Goal: Task Accomplishment & Management: Use online tool/utility

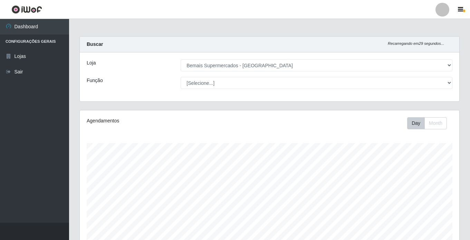
select select "250"
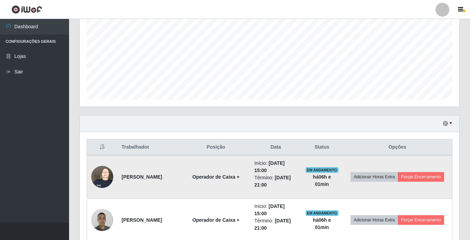
scroll to position [143, 380]
click at [398, 179] on button "Forçar Encerramento" at bounding box center [421, 177] width 46 height 10
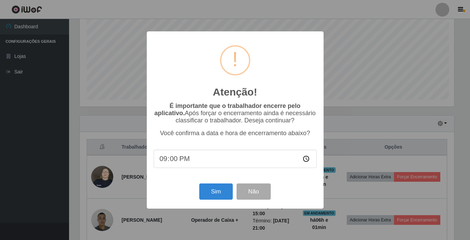
scroll to position [143, 376]
click at [219, 191] on button "Sim" at bounding box center [217, 192] width 34 height 16
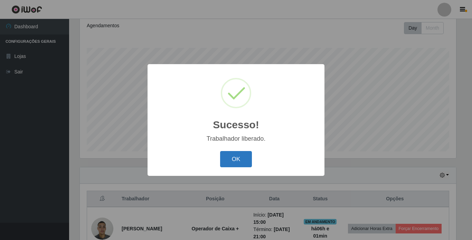
click at [242, 165] on button "OK" at bounding box center [236, 159] width 32 height 16
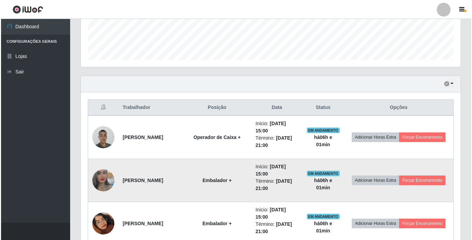
scroll to position [199, 0]
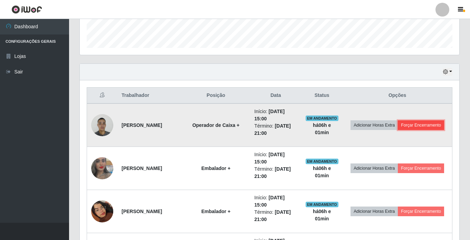
click at [398, 130] on button "Forçar Encerramento" at bounding box center [421, 126] width 46 height 10
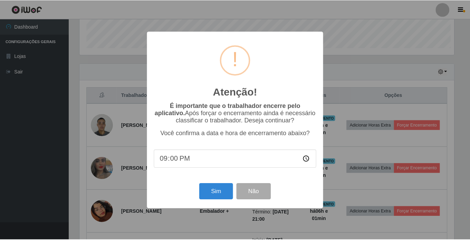
scroll to position [143, 376]
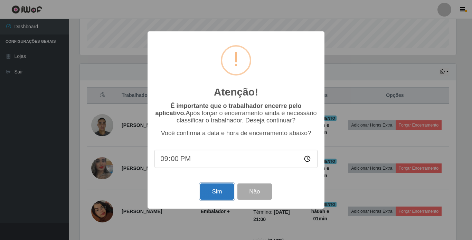
click at [211, 191] on button "Sim" at bounding box center [217, 192] width 34 height 16
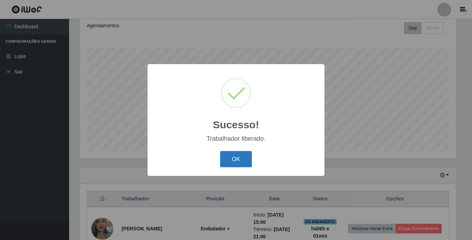
click at [231, 155] on button "OK" at bounding box center [236, 159] width 32 height 16
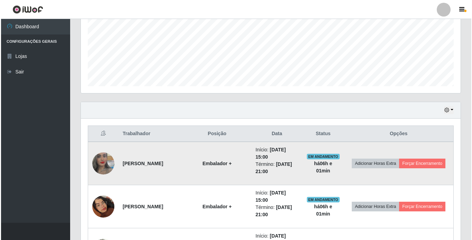
scroll to position [164, 0]
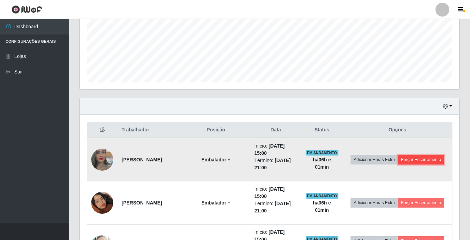
click at [398, 165] on button "Forçar Encerramento" at bounding box center [421, 160] width 46 height 10
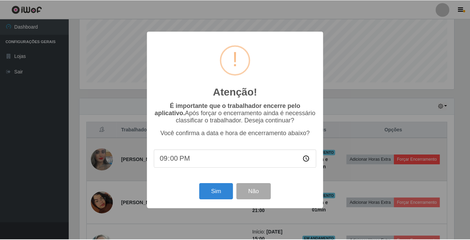
scroll to position [143, 376]
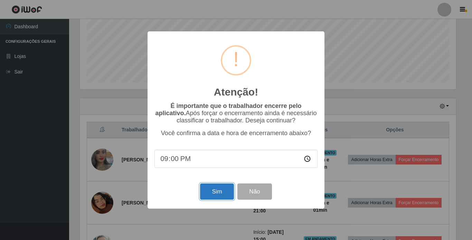
click at [217, 197] on button "Sim" at bounding box center [217, 192] width 34 height 16
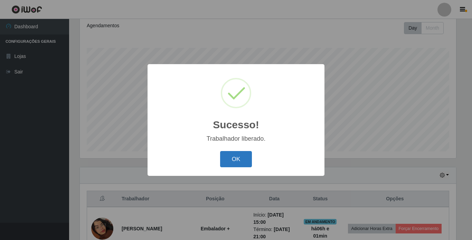
click at [241, 159] on button "OK" at bounding box center [236, 159] width 32 height 16
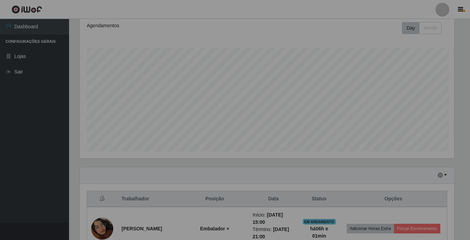
scroll to position [0, 0]
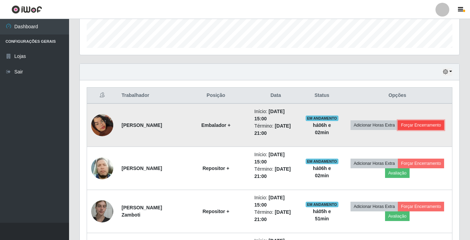
click at [398, 128] on button "Forçar Encerramento" at bounding box center [421, 126] width 46 height 10
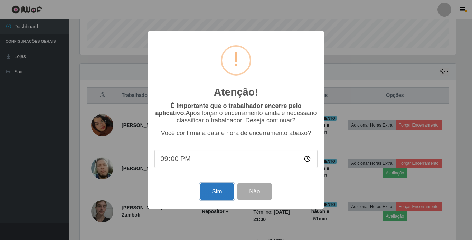
click at [207, 193] on button "Sim" at bounding box center [217, 192] width 34 height 16
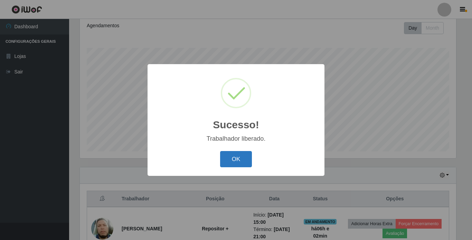
click at [233, 160] on button "OK" at bounding box center [236, 159] width 32 height 16
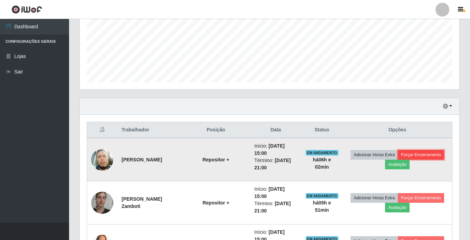
click at [426, 156] on button "Forçar Encerramento" at bounding box center [421, 155] width 46 height 10
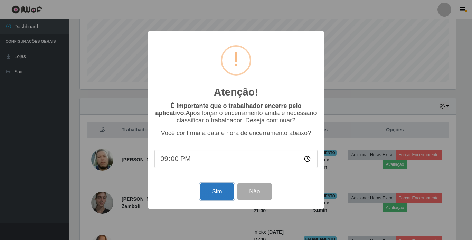
click at [216, 193] on button "Sim" at bounding box center [217, 192] width 34 height 16
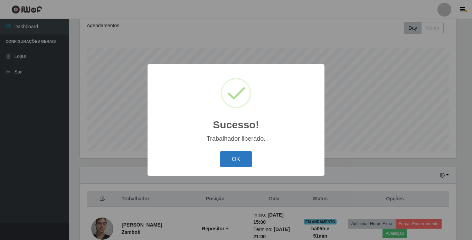
click at [233, 163] on button "OK" at bounding box center [236, 159] width 32 height 16
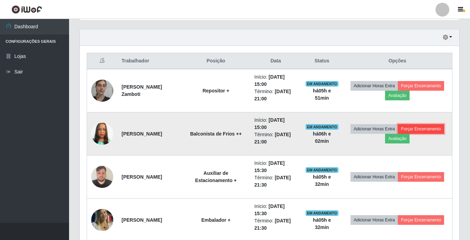
click at [427, 126] on button "Forçar Encerramento" at bounding box center [421, 129] width 46 height 10
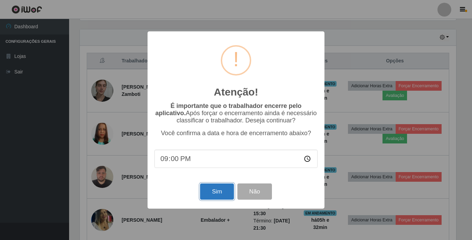
click at [218, 192] on button "Sim" at bounding box center [217, 192] width 34 height 16
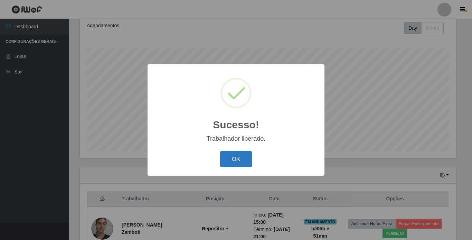
click at [244, 161] on button "OK" at bounding box center [236, 159] width 32 height 16
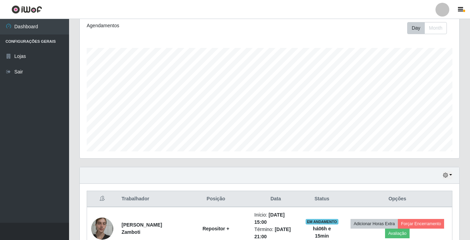
scroll to position [199, 0]
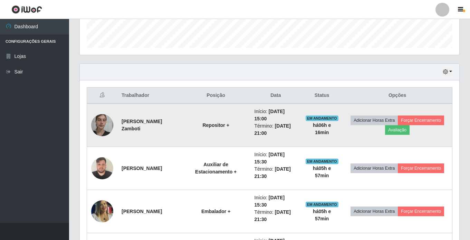
click at [423, 115] on td "Adicionar Horas Extra Forçar Encerramento Avaliação" at bounding box center [397, 126] width 109 height 44
click at [424, 118] on button "Forçar Encerramento" at bounding box center [421, 121] width 46 height 10
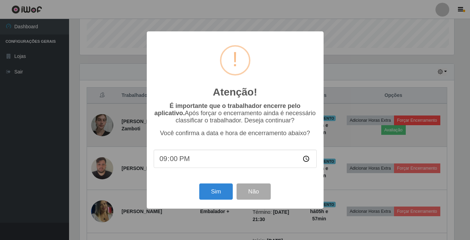
scroll to position [143, 376]
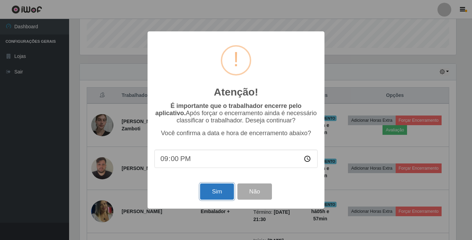
click at [218, 193] on button "Sim" at bounding box center [217, 192] width 34 height 16
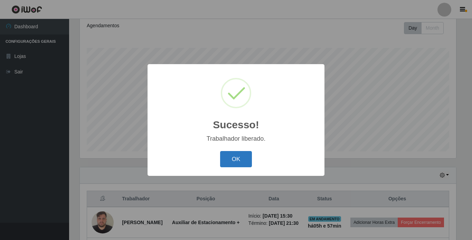
click at [225, 161] on button "OK" at bounding box center [236, 159] width 32 height 16
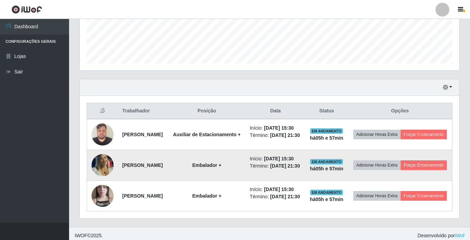
scroll to position [199, 0]
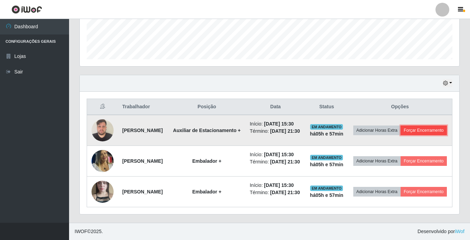
click at [401, 128] on button "Forçar Encerramento" at bounding box center [424, 131] width 46 height 10
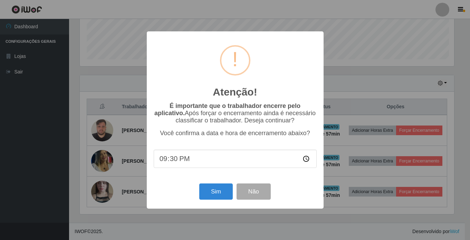
scroll to position [143, 376]
click at [208, 193] on button "Sim" at bounding box center [217, 192] width 34 height 16
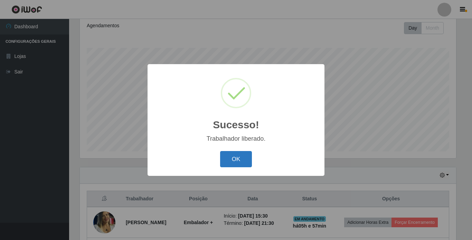
click at [239, 159] on button "OK" at bounding box center [236, 159] width 32 height 16
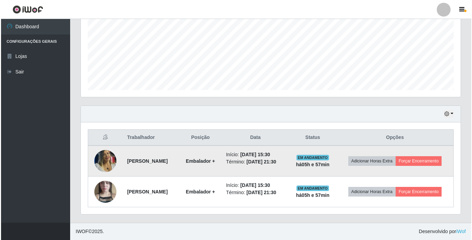
scroll to position [167, 0]
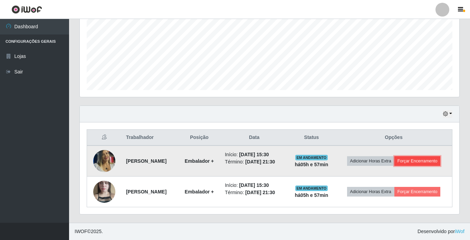
click at [394, 160] on button "Forçar Encerramento" at bounding box center [417, 161] width 46 height 10
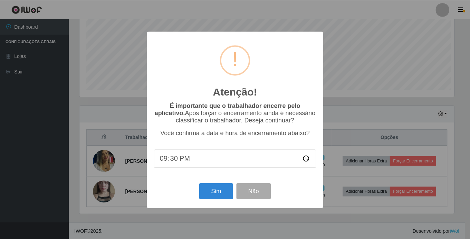
scroll to position [143, 376]
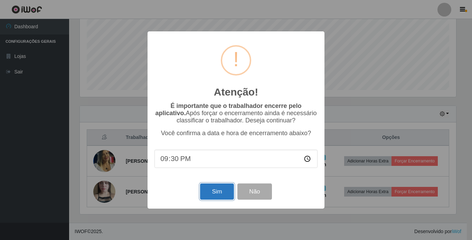
click at [220, 191] on button "Sim" at bounding box center [217, 192] width 34 height 16
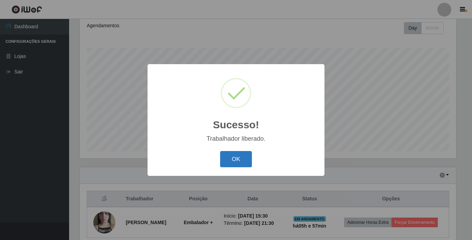
click at [237, 163] on button "OK" at bounding box center [236, 159] width 32 height 16
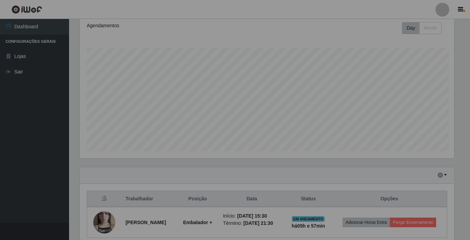
scroll to position [143, 380]
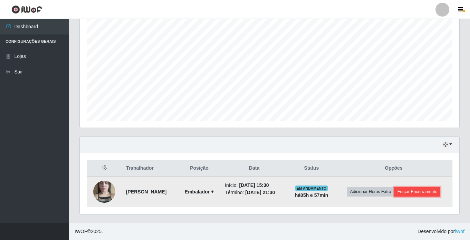
click at [394, 196] on button "Forçar Encerramento" at bounding box center [417, 192] width 46 height 10
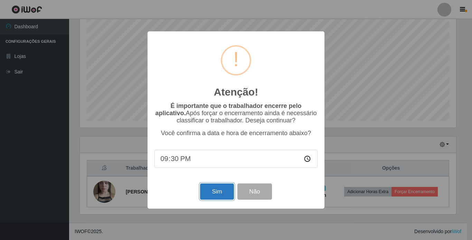
click at [222, 197] on button "Sim" at bounding box center [217, 192] width 34 height 16
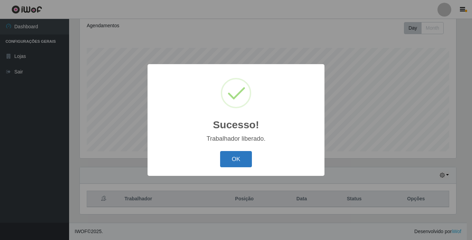
click at [243, 161] on button "OK" at bounding box center [236, 159] width 32 height 16
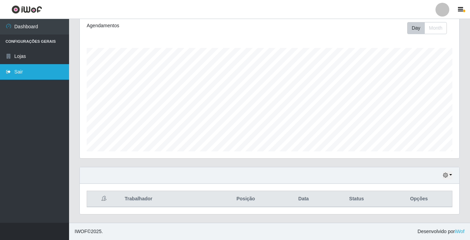
click at [20, 71] on link "Sair" at bounding box center [34, 72] width 69 height 16
